Goal: Information Seeking & Learning: Learn about a topic

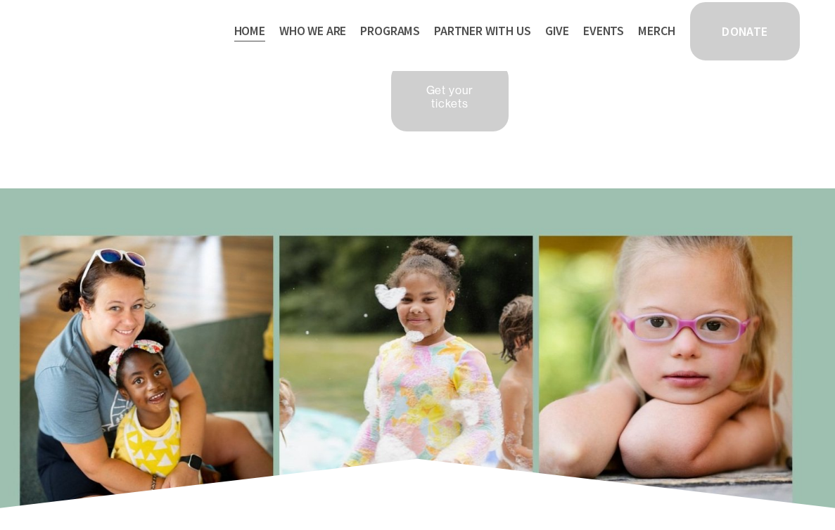
scroll to position [69, 0]
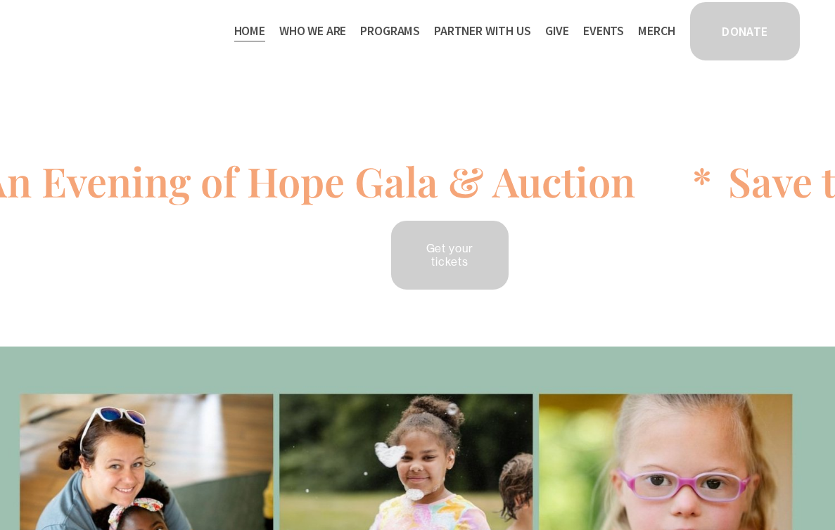
click at [439, 249] on link "Get your tickets" at bounding box center [450, 255] width 122 height 73
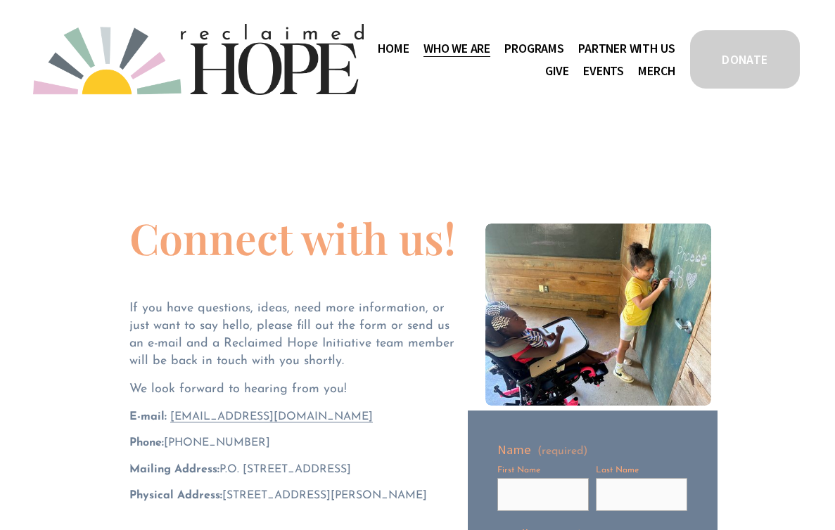
click at [490, 47] on span "Who We Are" at bounding box center [457, 49] width 67 height 20
click at [0, 0] on span "Staff & Board" at bounding box center [0, 0] width 0 height 0
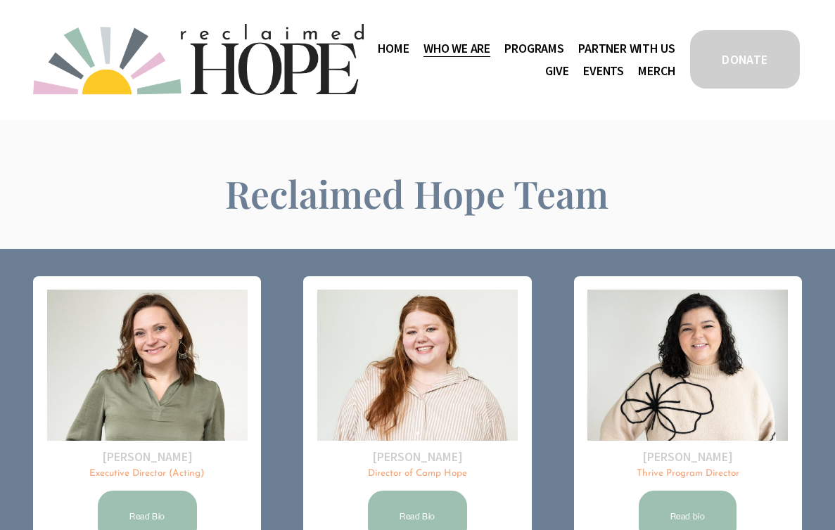
click at [564, 46] on span "Programs" at bounding box center [534, 49] width 60 height 20
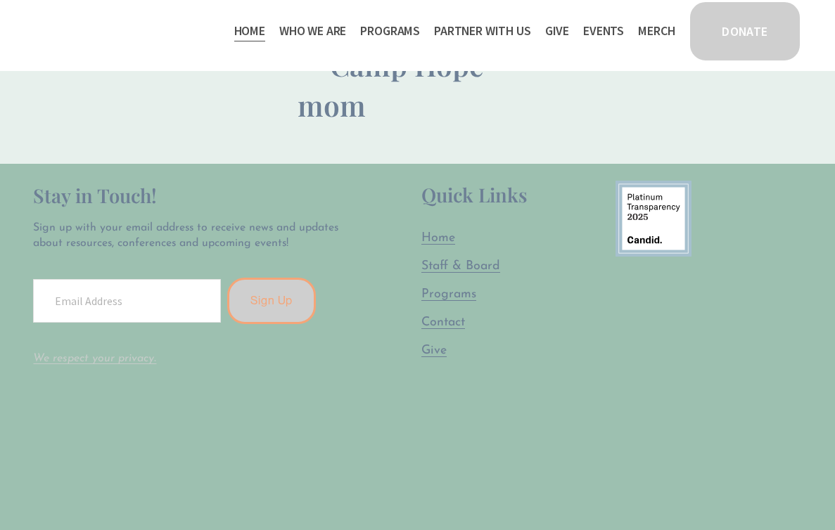
scroll to position [3457, 0]
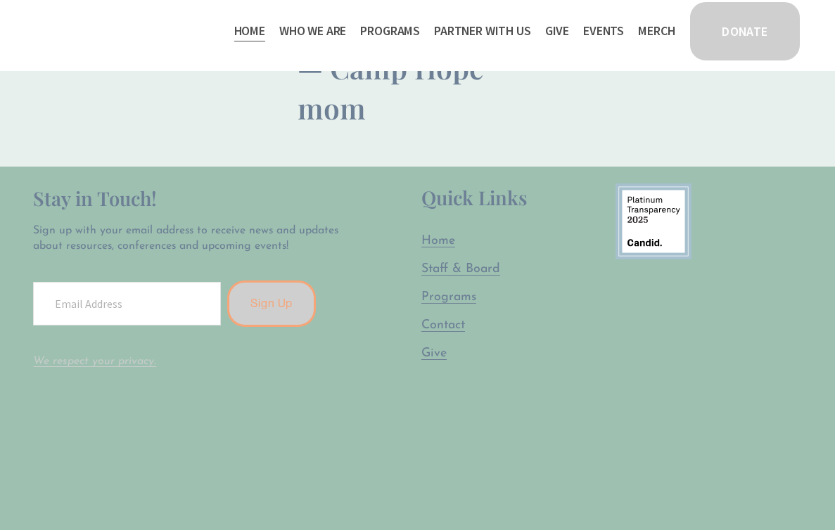
click at [455, 263] on span "Staff & Board" at bounding box center [460, 269] width 79 height 12
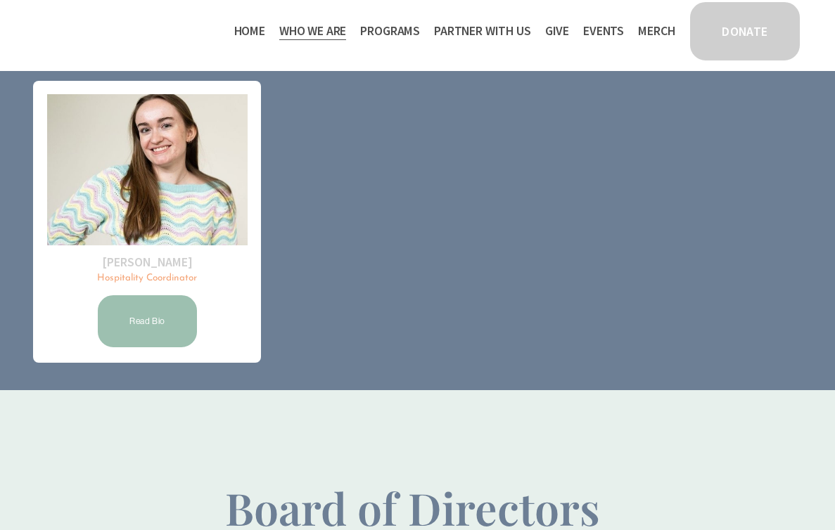
scroll to position [474, 0]
